Goal: Information Seeking & Learning: Check status

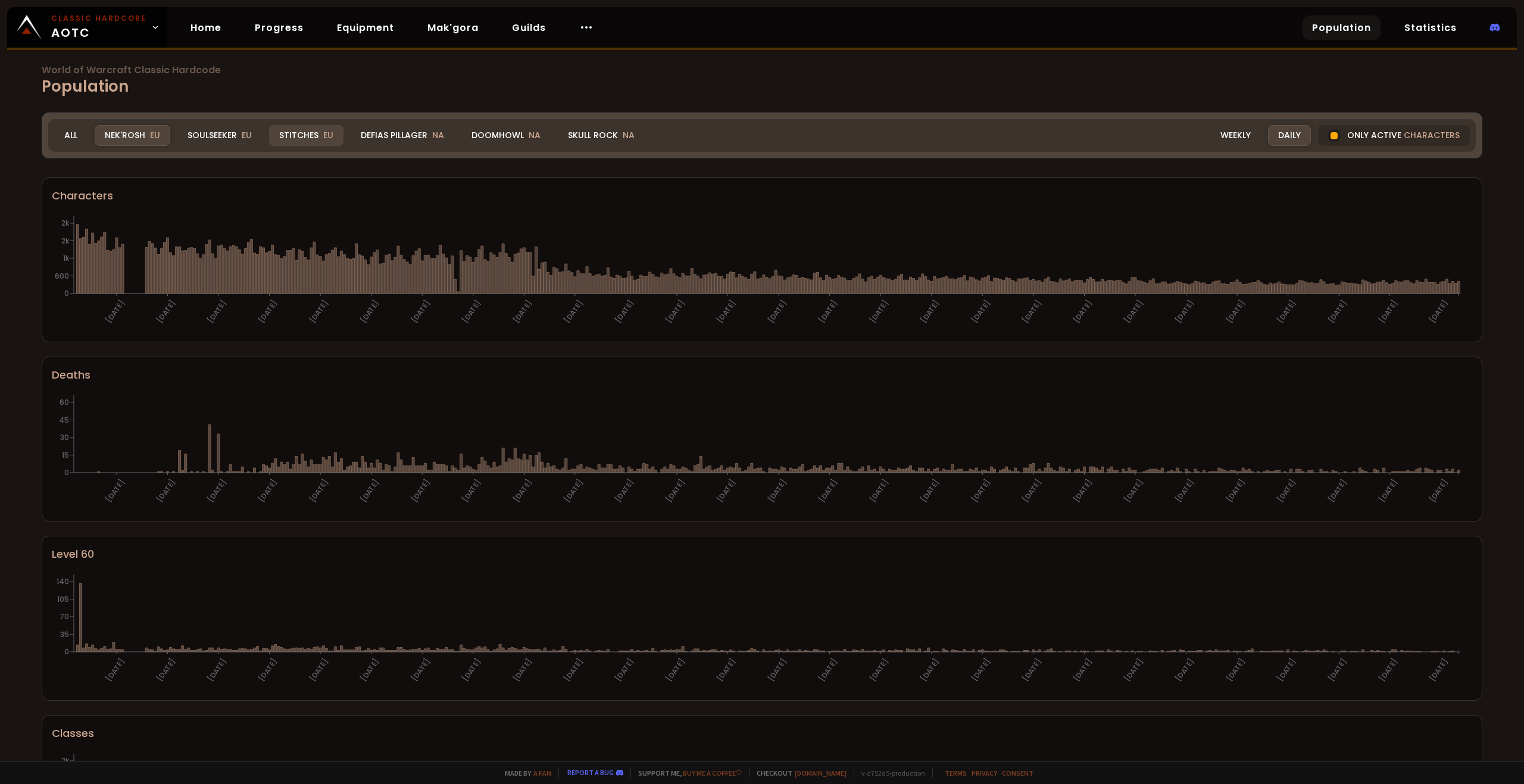
click at [283, 129] on div "Stitches EU" at bounding box center [306, 135] width 75 height 21
click at [158, 140] on span "EU" at bounding box center [155, 135] width 10 height 12
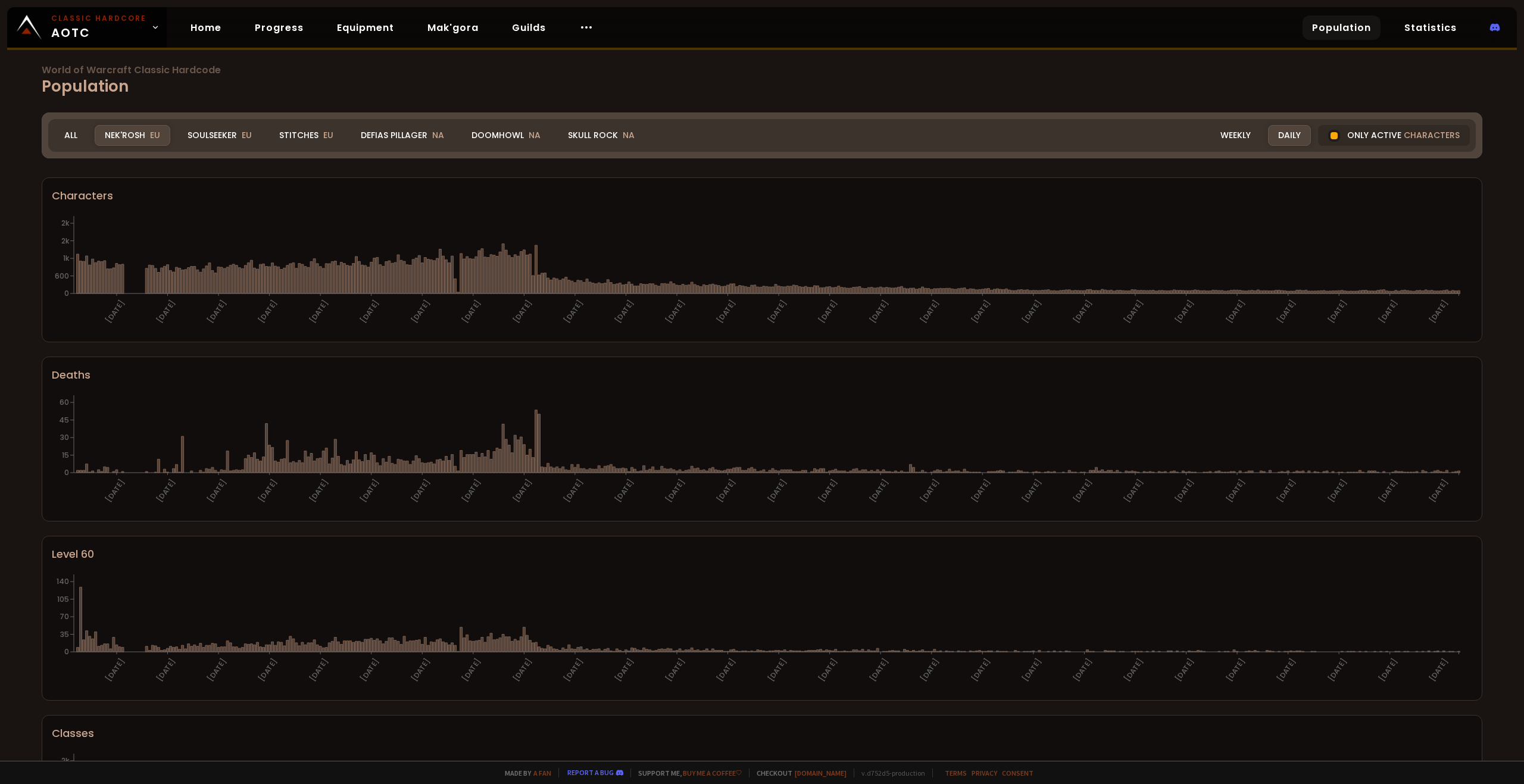
click at [132, 135] on div "Nek'Rosh EU" at bounding box center [132, 135] width 75 height 21
click at [290, 133] on div "Stitches EU" at bounding box center [306, 135] width 75 height 21
click at [133, 142] on div "Nek'Rosh EU" at bounding box center [132, 135] width 75 height 21
